Goal: Find specific page/section: Find specific page/section

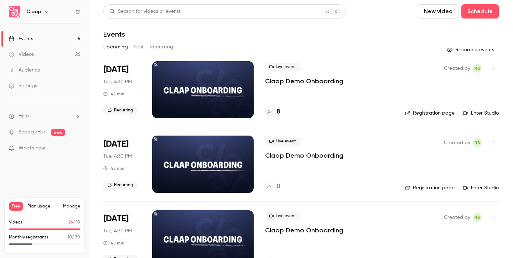
click at [479, 113] on link "Enter Studio" at bounding box center [481, 113] width 36 height 7
click at [277, 113] on h4 "8" at bounding box center [279, 112] width 4 height 10
